Goal: Transaction & Acquisition: Purchase product/service

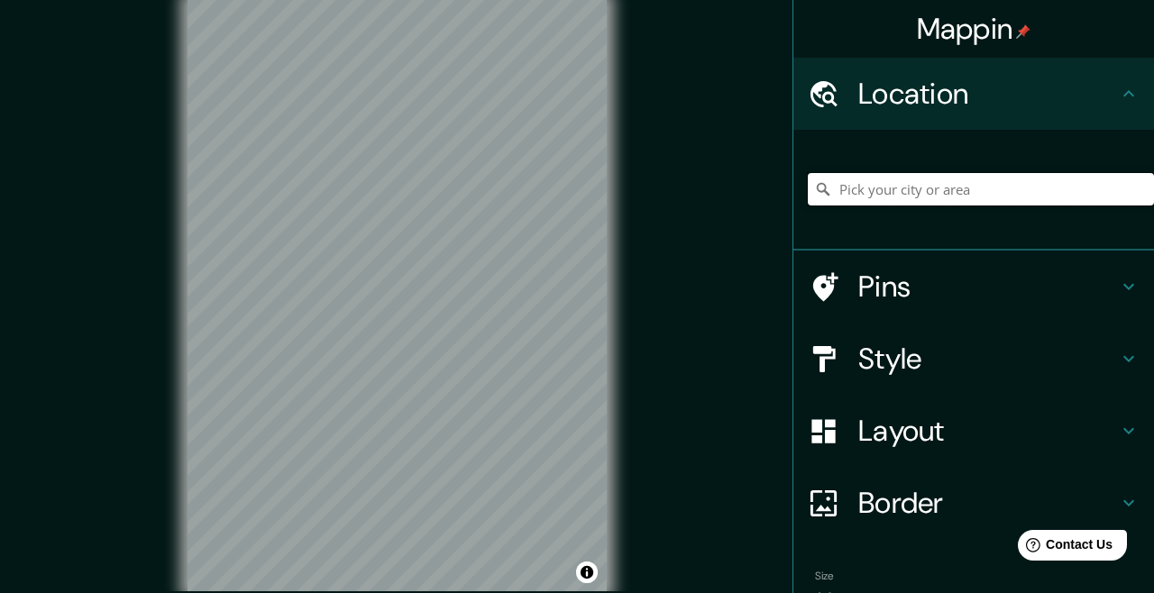
click at [926, 180] on input "Pick your city or area" at bounding box center [981, 189] width 346 height 32
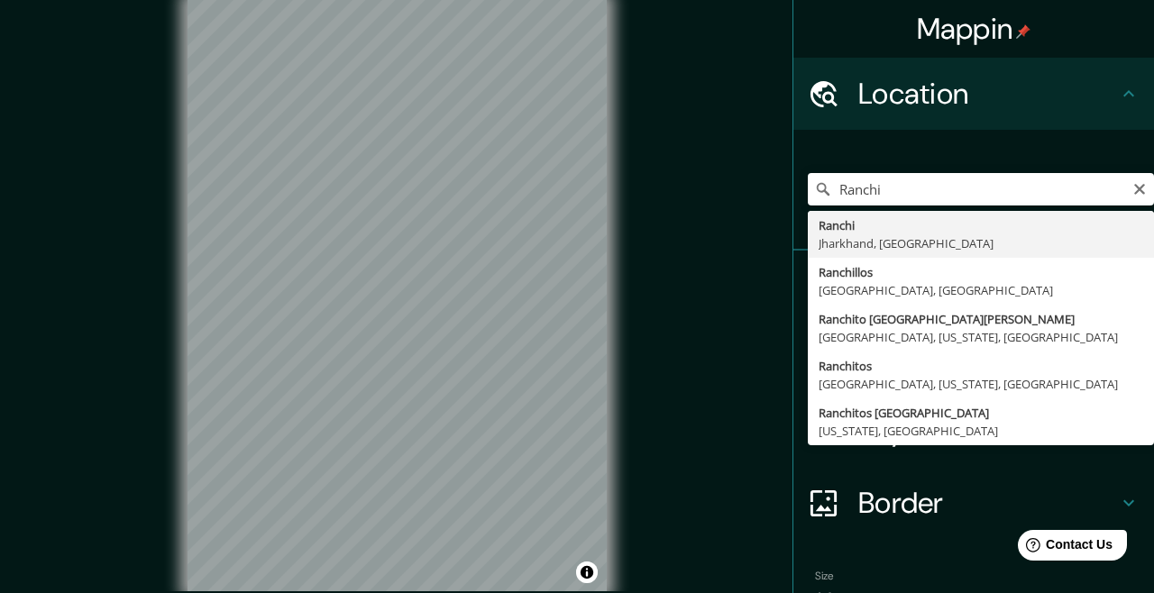
type input "Ranchi, Jharkhand, India"
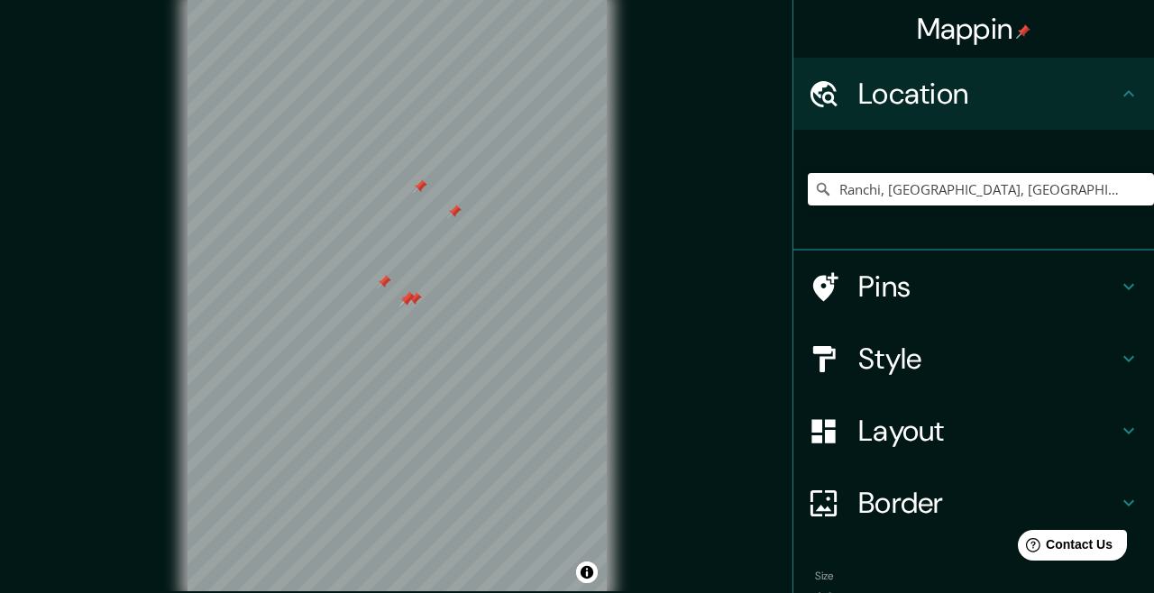
click at [1110, 299] on h4 "Pins" at bounding box center [988, 287] width 260 height 36
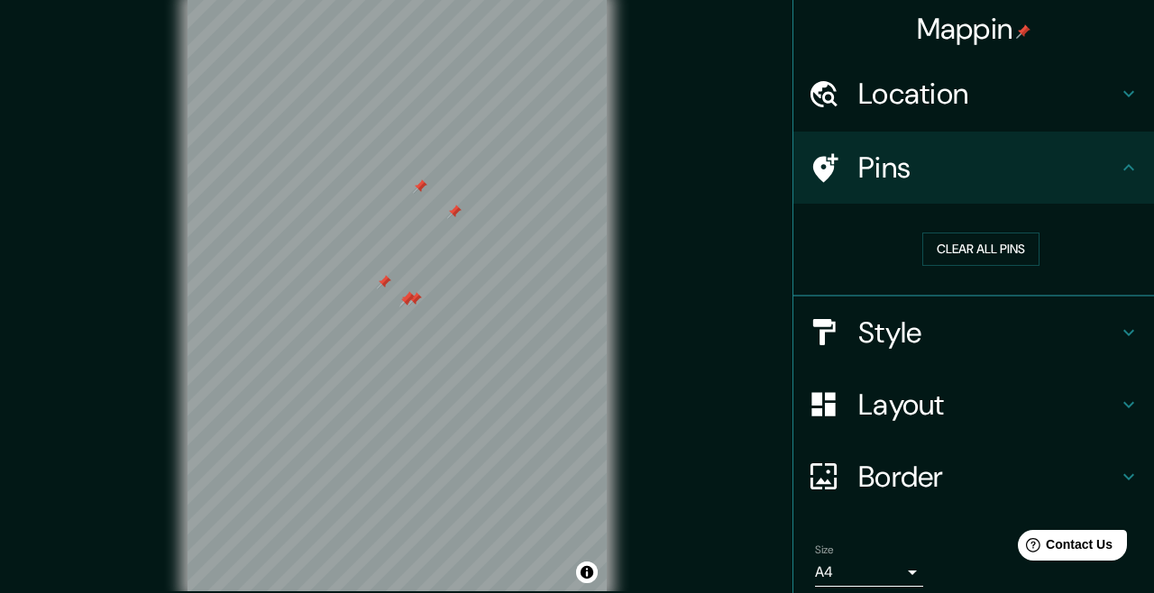
click at [999, 244] on button "Clear all pins" at bounding box center [980, 249] width 117 height 33
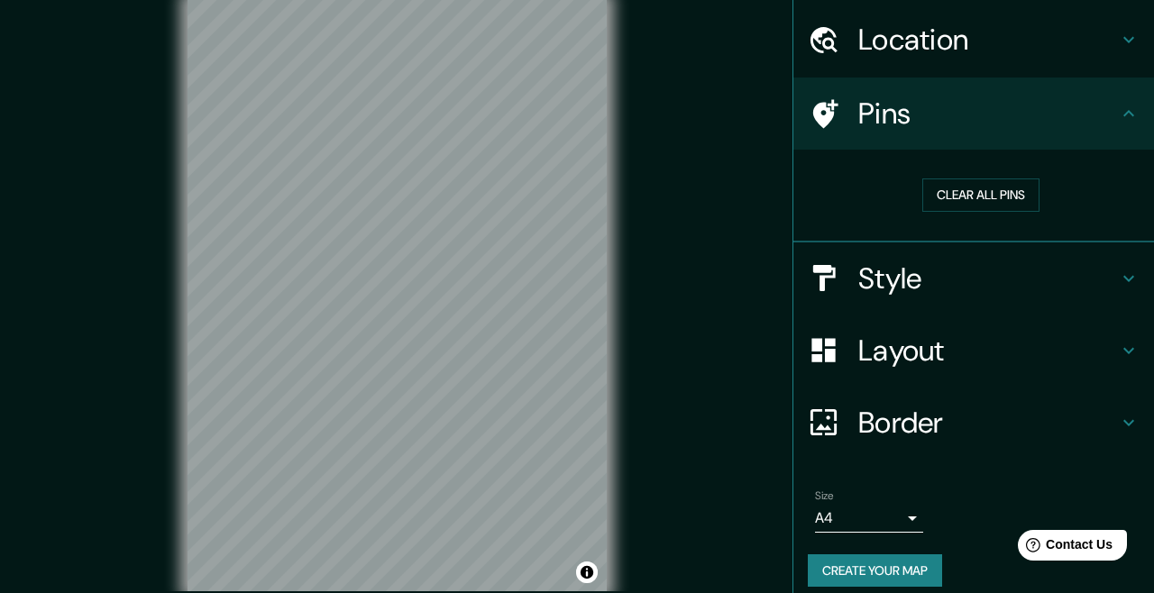
scroll to position [69, 0]
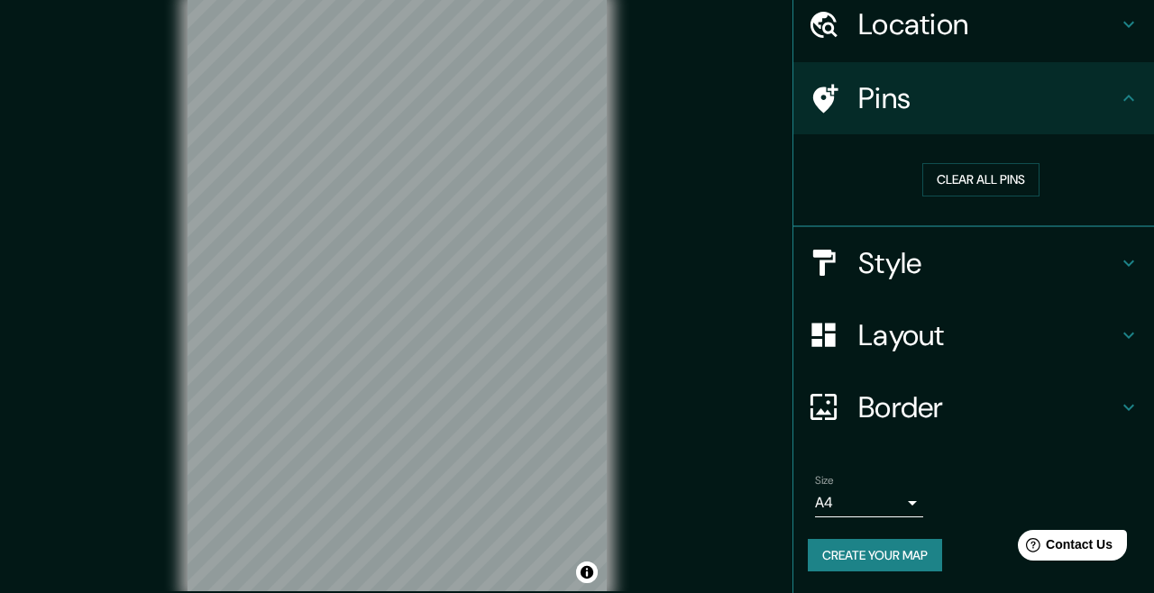
click at [886, 558] on button "Create your map" at bounding box center [875, 555] width 134 height 33
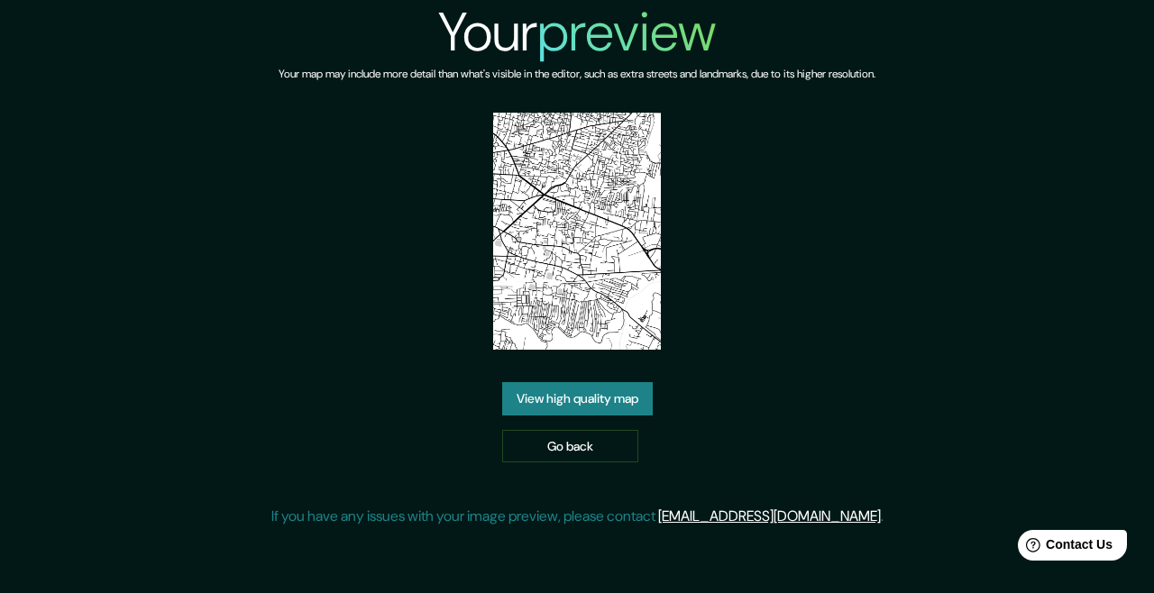
click at [631, 416] on link "View high quality map" at bounding box center [577, 398] width 151 height 33
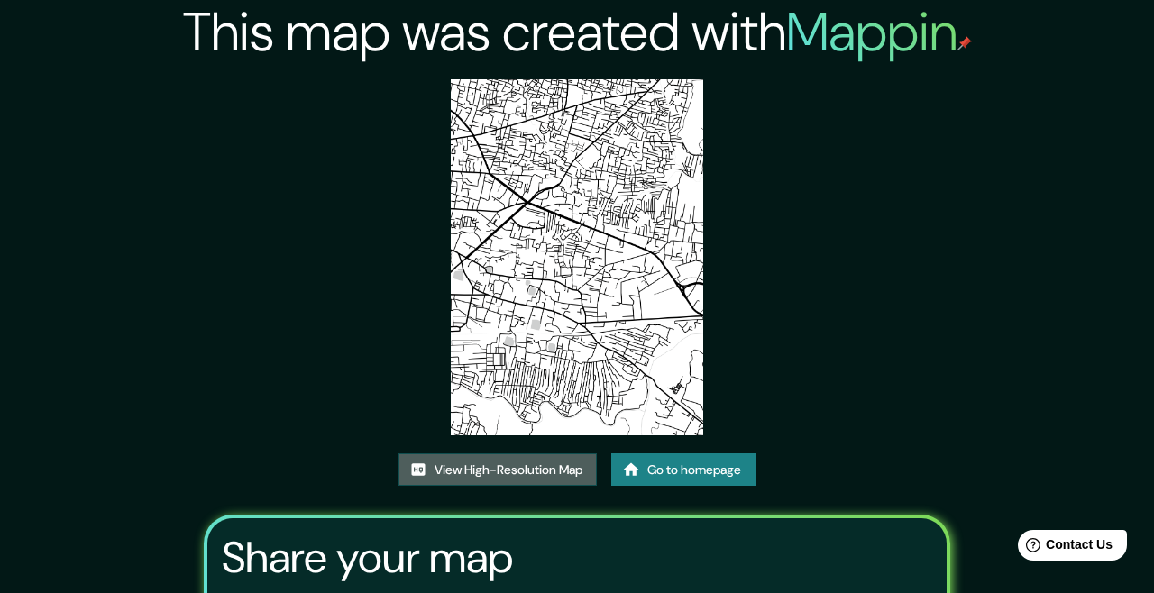
click at [512, 487] on link "View High-Resolution Map" at bounding box center [498, 470] width 198 height 33
